Goal: Find specific page/section: Find specific page/section

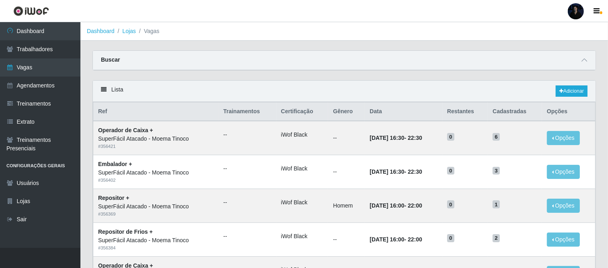
click at [572, 12] on div at bounding box center [576, 11] width 16 height 16
click at [545, 60] on button "Sair" at bounding box center [560, 62] width 72 height 16
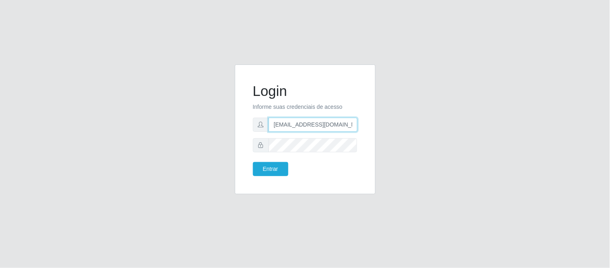
drag, startPoint x: 313, startPoint y: 123, endPoint x: 381, endPoint y: 122, distance: 68.4
click at [381, 122] on div "Login Informe suas credenciais de acesso [EMAIL_ADDRESS][DOMAIN_NAME] Entrar" at bounding box center [305, 133] width 459 height 139
type input "[EMAIL_ADDRESS][DOMAIN_NAME]"
click at [271, 164] on button "Entrar" at bounding box center [270, 169] width 35 height 14
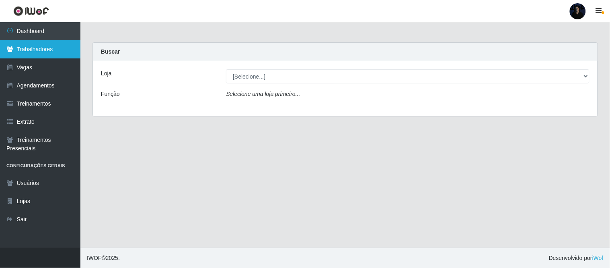
click at [63, 51] on link "Trabalhadores" at bounding box center [40, 49] width 80 height 18
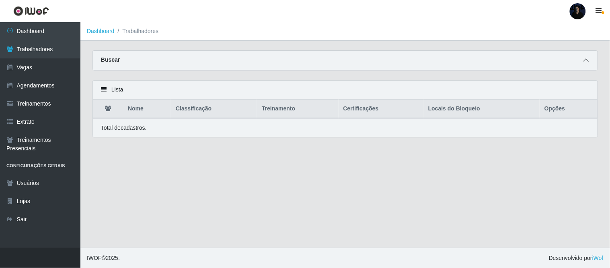
click at [585, 61] on icon at bounding box center [587, 60] width 6 height 6
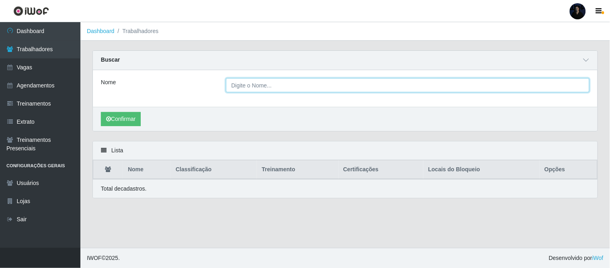
click at [377, 86] on input "Nome" at bounding box center [408, 85] width 364 height 14
paste input "[PERSON_NAME]"
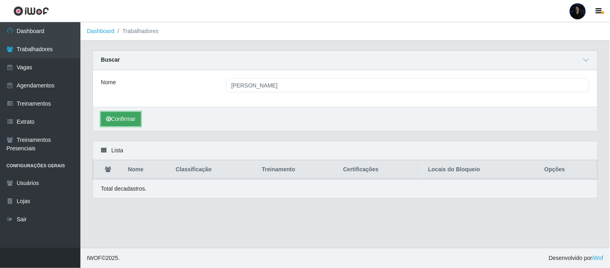
click at [105, 123] on button "Confirmar" at bounding box center [121, 119] width 40 height 14
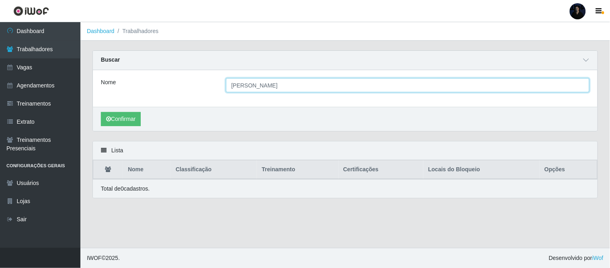
drag, startPoint x: 360, startPoint y: 83, endPoint x: 228, endPoint y: 86, distance: 132.4
click at [228, 86] on input "[PERSON_NAME]" at bounding box center [408, 85] width 364 height 14
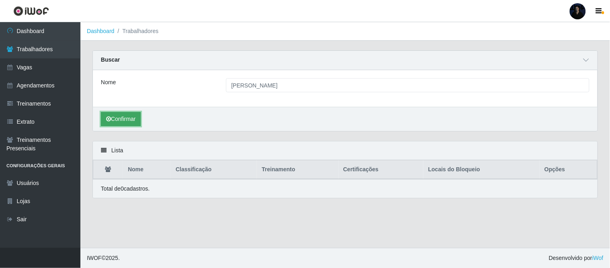
click at [115, 123] on button "Confirmar" at bounding box center [121, 119] width 40 height 14
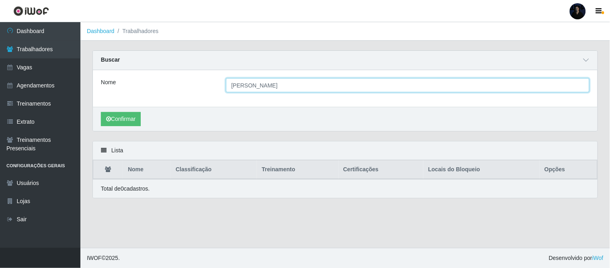
click at [284, 88] on input "[PERSON_NAME]" at bounding box center [408, 85] width 364 height 14
type input "jonat"
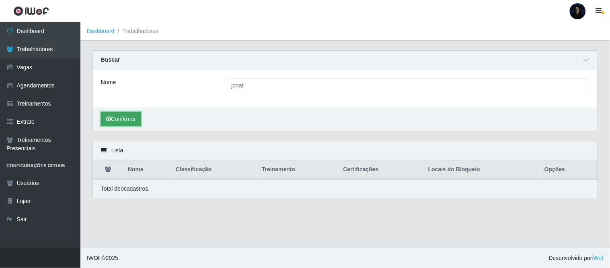
click at [121, 123] on button "Confirmar" at bounding box center [121, 119] width 40 height 14
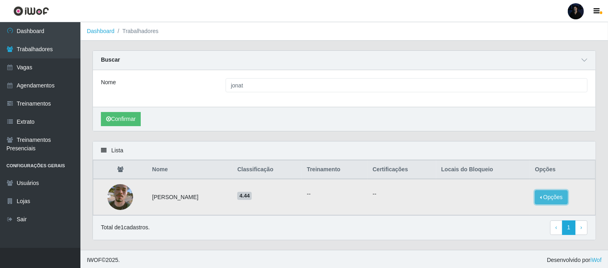
click at [564, 198] on button "Opções" at bounding box center [551, 197] width 33 height 14
click at [369, 221] on div "Total de 1 cadastros. ‹ Previous 1 › Next" at bounding box center [344, 227] width 487 height 14
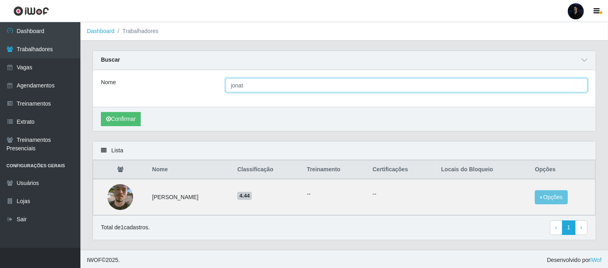
click at [286, 90] on input "jonat" at bounding box center [407, 85] width 362 height 14
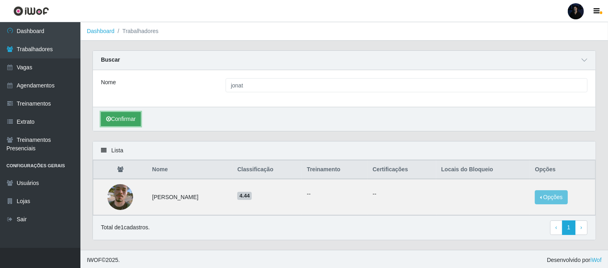
click at [111, 118] on icon "submit" at bounding box center [108, 119] width 5 height 6
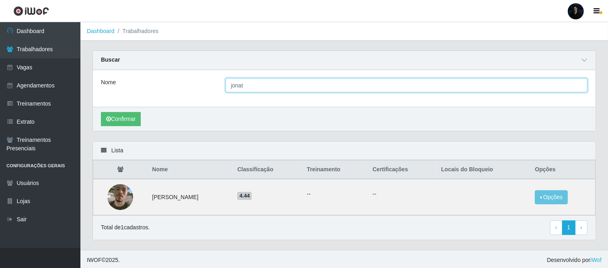
click at [260, 91] on input "jonat" at bounding box center [407, 85] width 362 height 14
